Goal: Browse casually: Explore the website without a specific task or goal

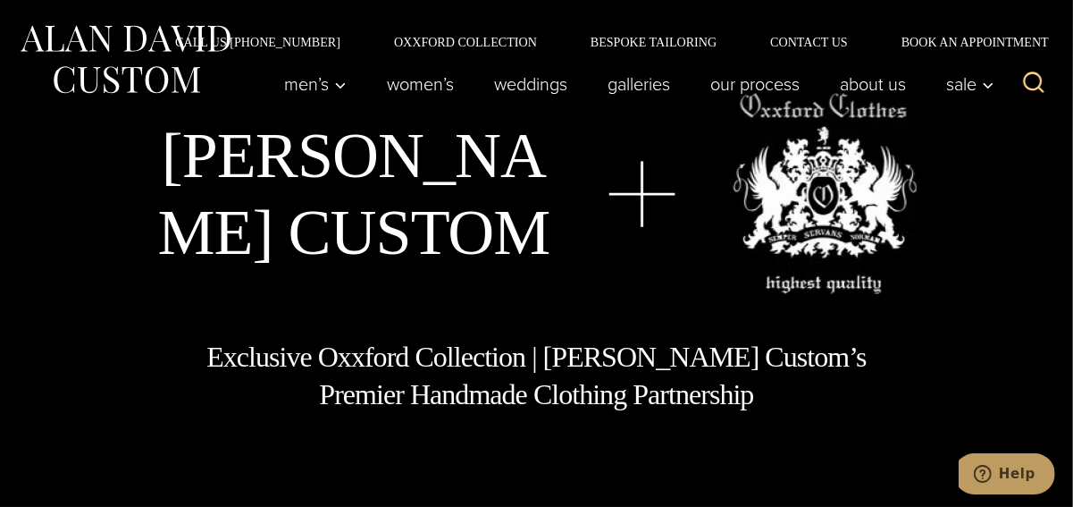
click at [491, 49] on div "Men’s Custom Suits Custom Tuxedos Custom Sports Coats Custom Trousers Custom Ve…" at bounding box center [635, 83] width 740 height 71
click at [493, 36] on link "Oxxford Collection" at bounding box center [465, 42] width 197 height 13
click at [640, 80] on link "Galleries" at bounding box center [639, 84] width 103 height 36
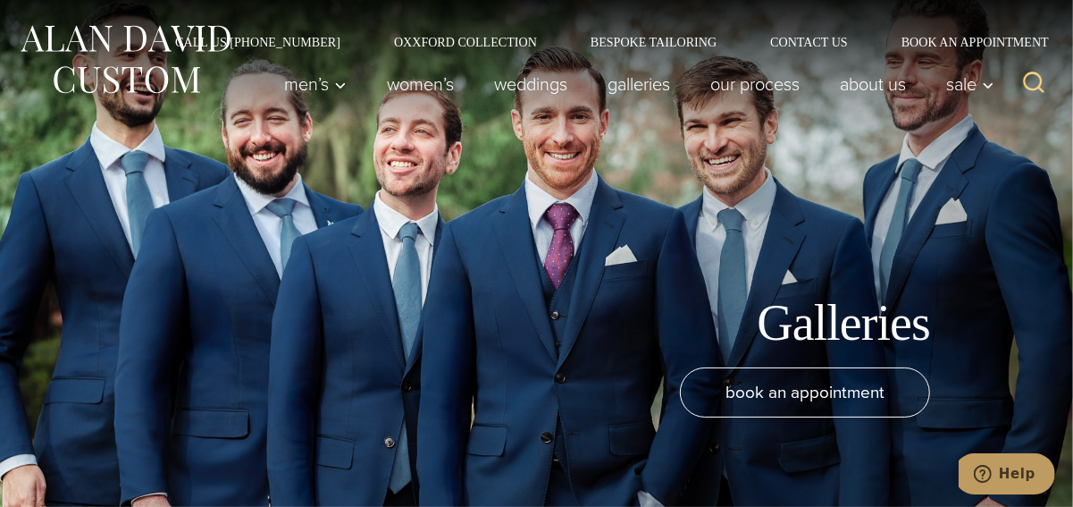
click at [659, 31] on div "Call Us [PHONE_NUMBER] Oxxford Collection Bespoke Tailoring Contact Us Book an …" at bounding box center [536, 24] width 1073 height 48
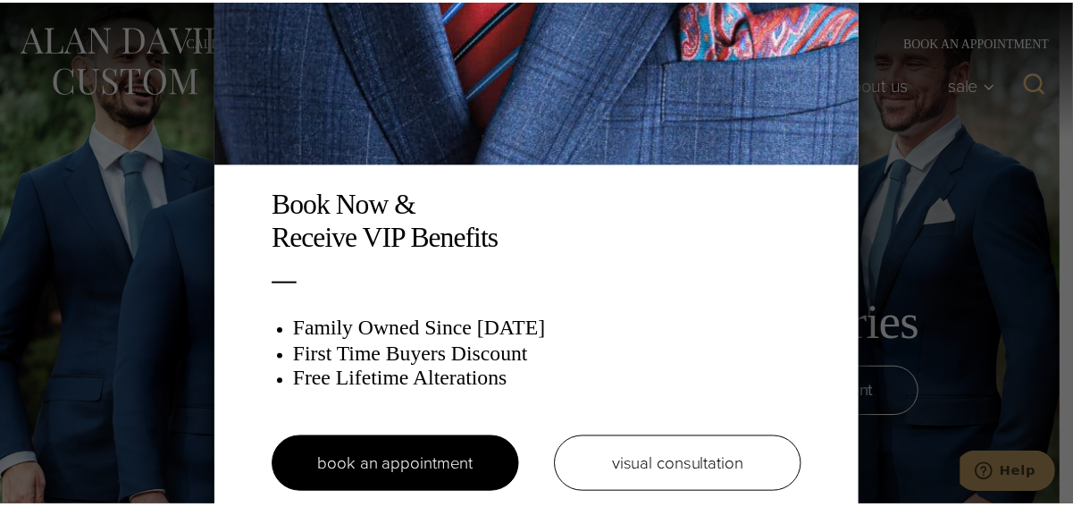
scroll to position [28, 0]
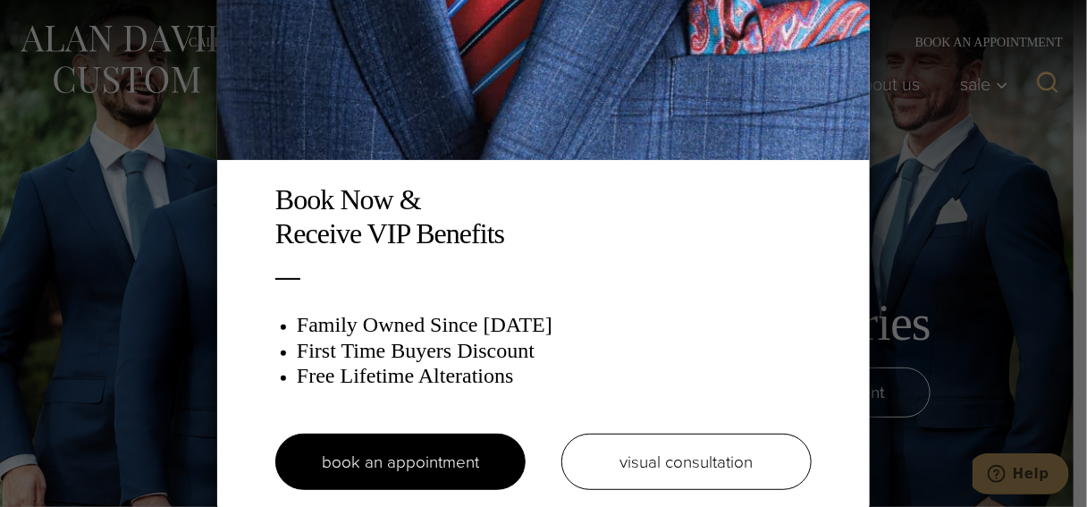
click at [967, 174] on div "Book Now & Receive VIP Benefits Family Owned Since [DATE] First Time Buyers Dis…" at bounding box center [543, 253] width 1087 height 507
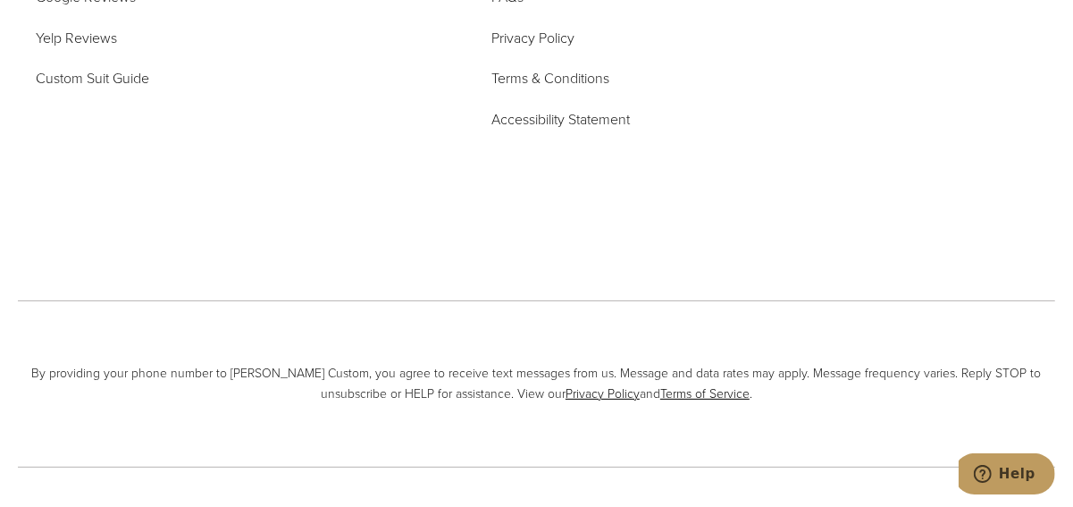
scroll to position [3641, 0]
